Goal: Information Seeking & Learning: Learn about a topic

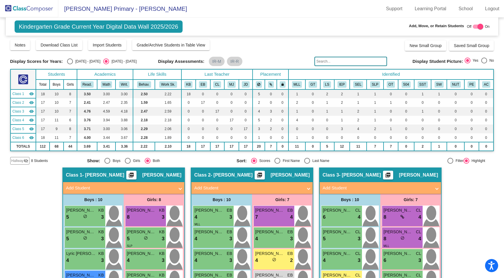
click at [24, 9] on img at bounding box center [29, 8] width 58 height 17
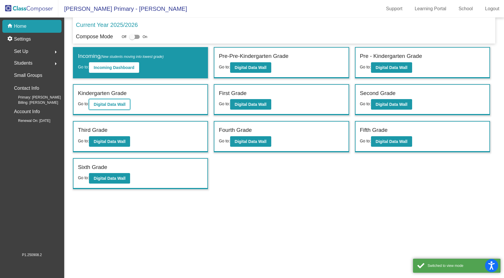
click at [118, 105] on b "Digital Data Wall" at bounding box center [110, 104] width 32 height 5
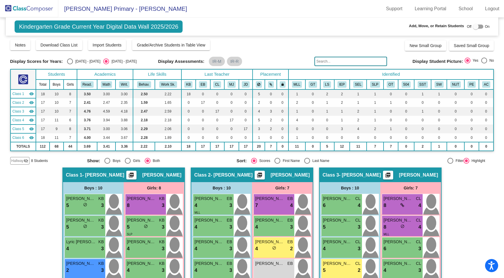
click at [30, 7] on img at bounding box center [29, 8] width 58 height 17
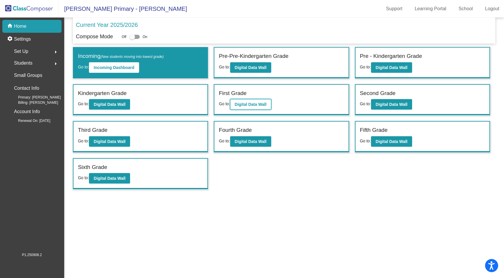
click at [260, 104] on b "Digital Data Wall" at bounding box center [251, 104] width 32 height 5
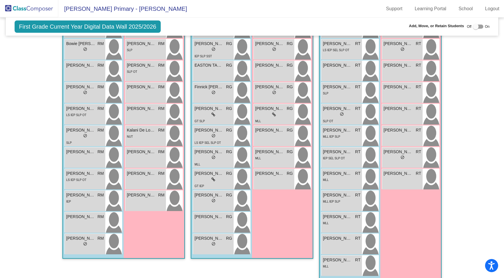
scroll to position [145, 0]
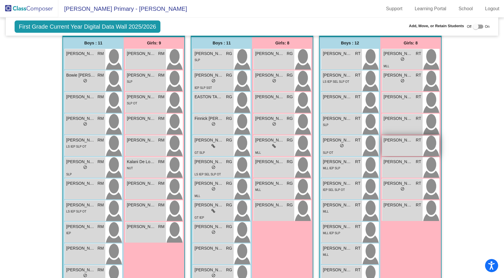
click at [402, 140] on span "[PERSON_NAME]" at bounding box center [398, 140] width 29 height 6
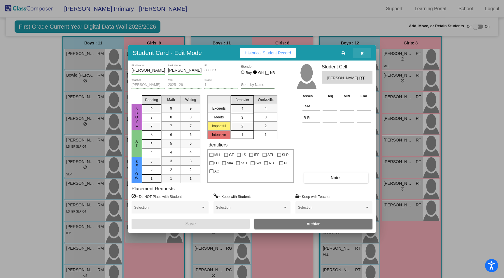
click at [363, 53] on icon "button" at bounding box center [362, 53] width 3 height 4
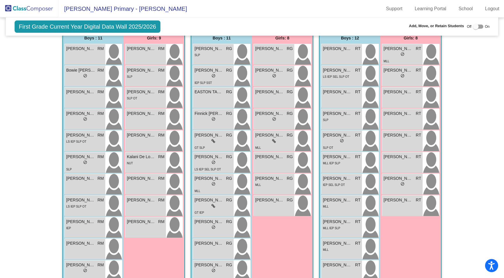
scroll to position [0, 0]
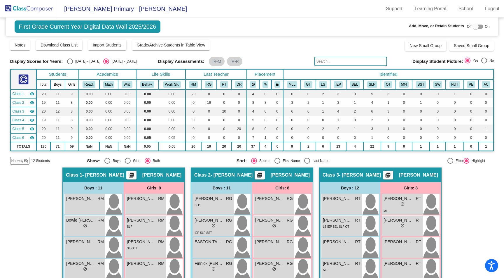
click at [70, 61] on div "Select an option" at bounding box center [70, 61] width 6 height 6
click at [70, 64] on input "[DATE] - [DATE]" at bounding box center [70, 64] width 0 height 0
radio input "true"
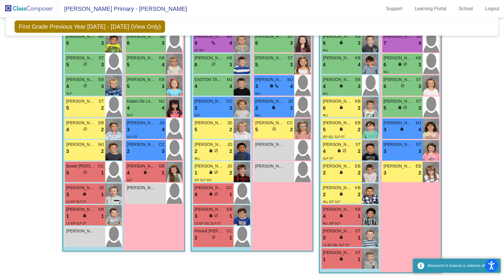
scroll to position [263, 0]
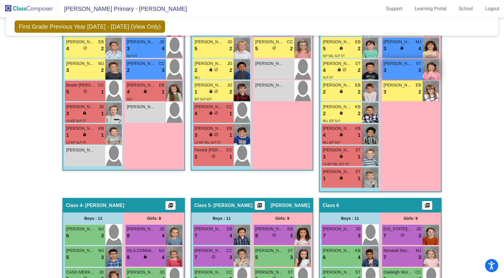
click at [428, 71] on img at bounding box center [431, 69] width 17 height 20
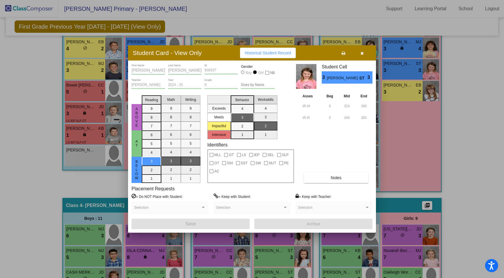
click at [364, 50] on button "button" at bounding box center [362, 53] width 19 height 11
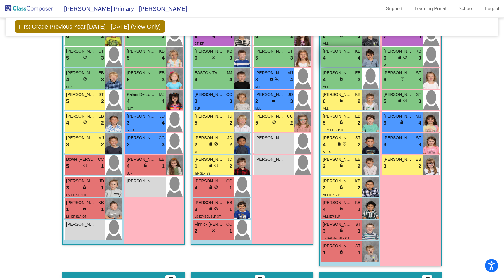
scroll to position [209, 0]
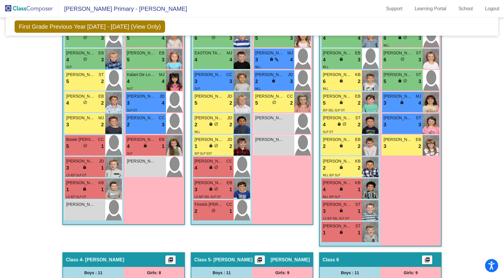
click at [39, 9] on img at bounding box center [29, 8] width 58 height 17
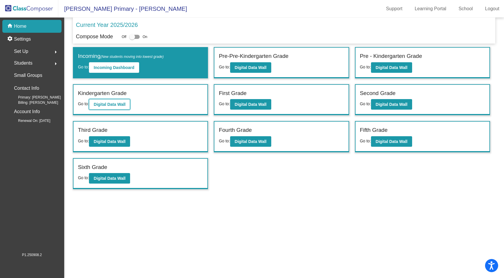
click at [112, 104] on b "Digital Data Wall" at bounding box center [110, 104] width 32 height 5
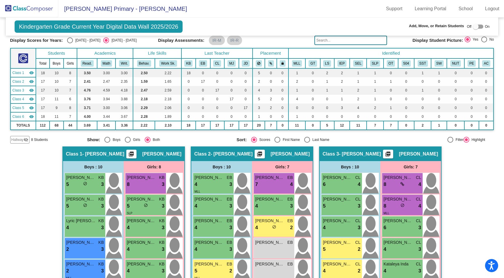
scroll to position [20, 0]
